Goal: Find specific page/section: Find specific page/section

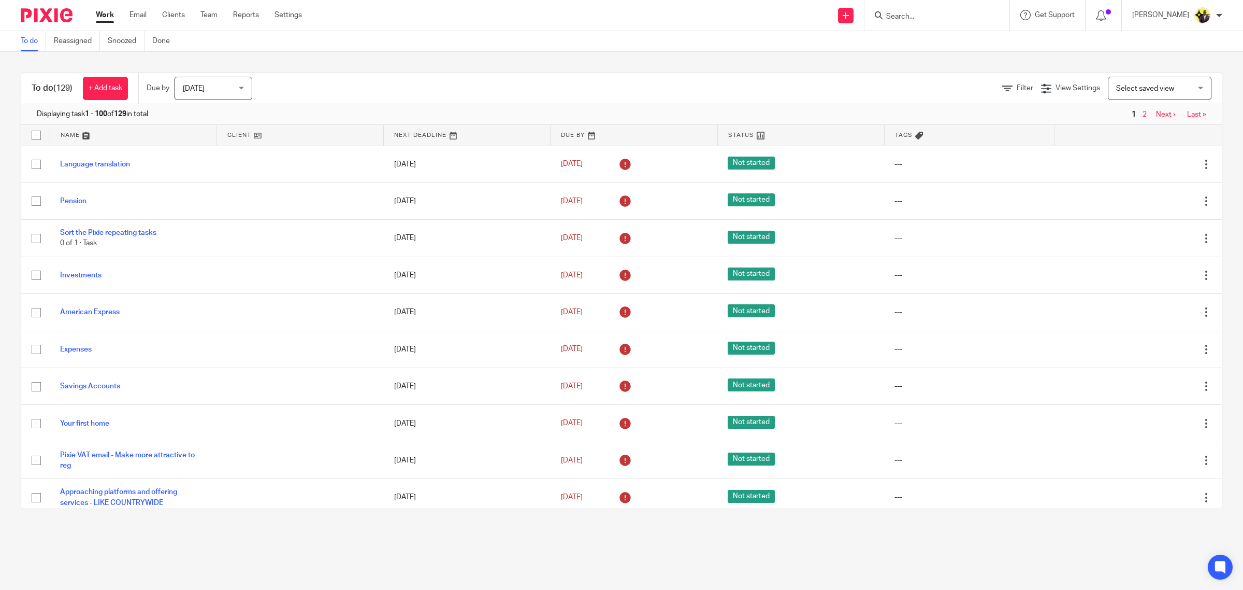
click at [940, 14] on input "Search" at bounding box center [931, 16] width 93 height 9
type input "f29"
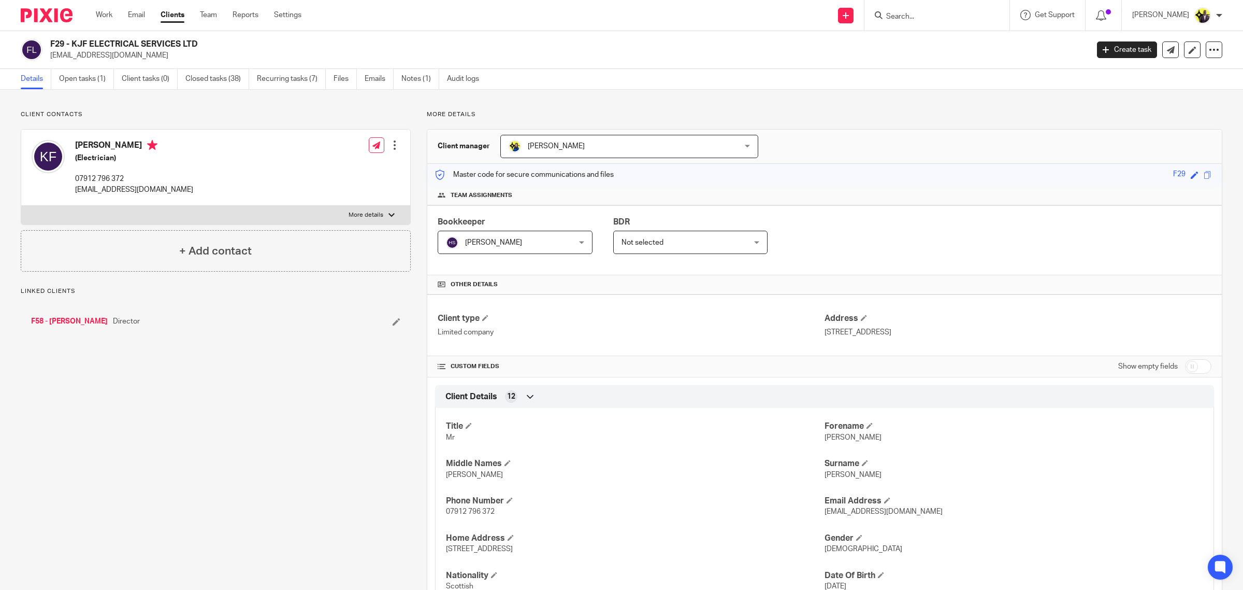
drag, startPoint x: 224, startPoint y: 40, endPoint x: 52, endPoint y: 39, distance: 172.5
click at [52, 39] on h2 "F29 - KJF ELECTRICAL SERVICES LTD" at bounding box center [462, 44] width 825 height 11
copy h2 "F29 - KJF ELECTRICAL SERVICES LTD"
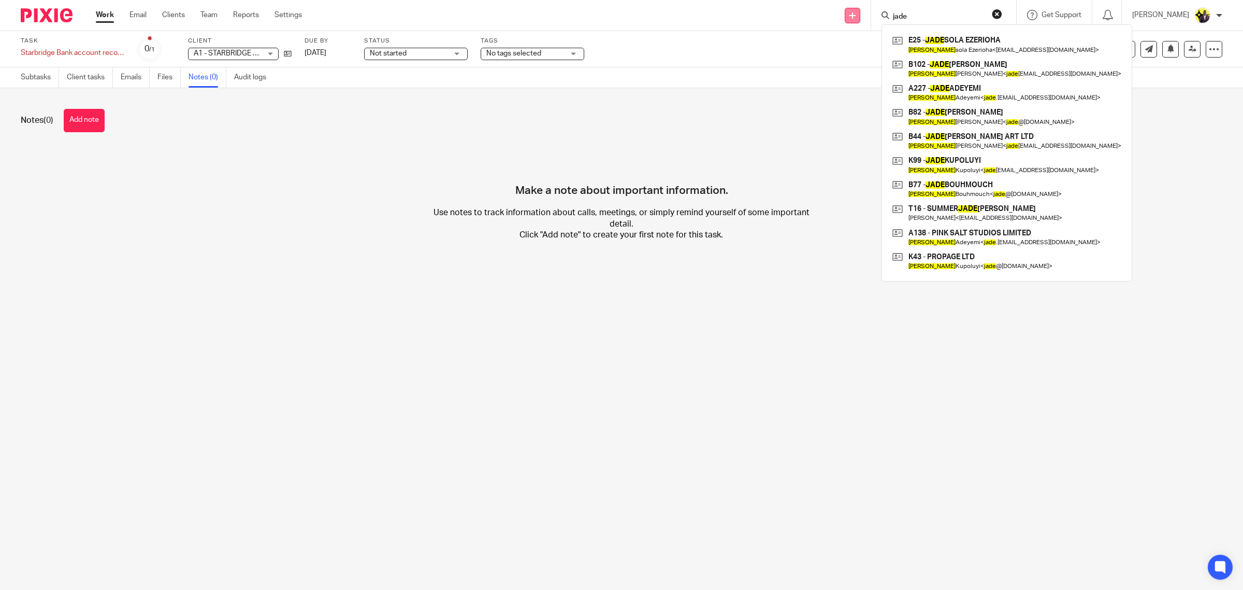
drag, startPoint x: 0, startPoint y: 0, endPoint x: 876, endPoint y: 11, distance: 875.7
click at [876, 11] on div "Send new email Create task Add client Request signature jade E25 - JADE SOLA EZ…" at bounding box center [781, 15] width 926 height 31
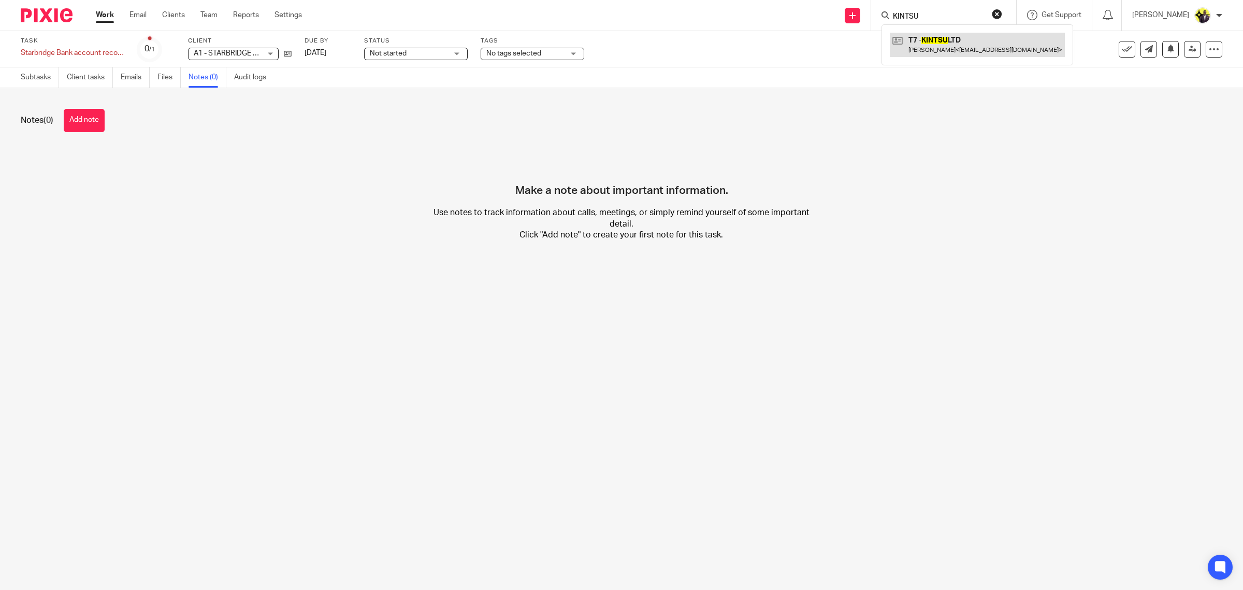
type input "KINTSU"
